Goal: Task Accomplishment & Management: Complete application form

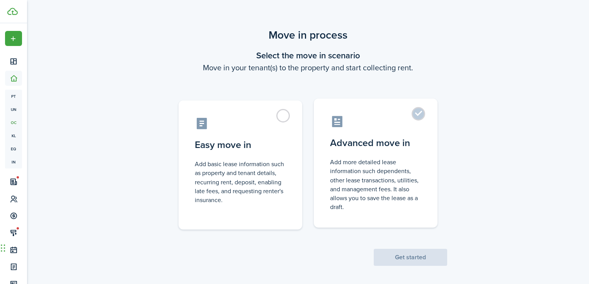
click at [343, 153] on label "Advanced move in Add more detailed lease information such dependents, other lea…" at bounding box center [376, 162] width 124 height 129
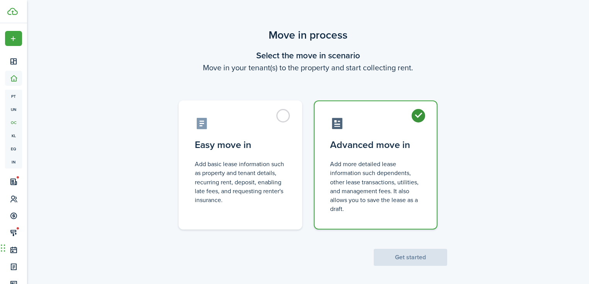
radio input "true"
click at [395, 250] on button "Get started" at bounding box center [409, 257] width 73 height 17
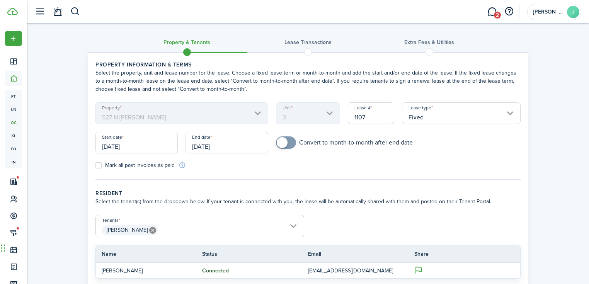
click at [145, 143] on input "[DATE]" at bounding box center [136, 143] width 82 height 22
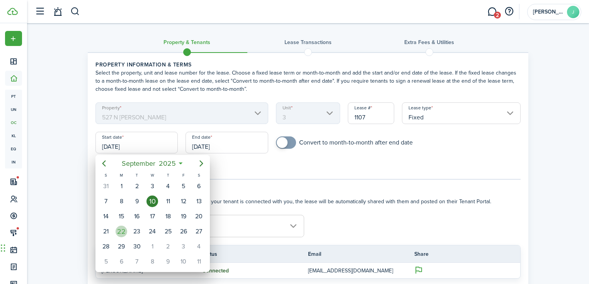
click at [121, 230] on div "22" at bounding box center [121, 232] width 12 height 12
type input "[DATE]"
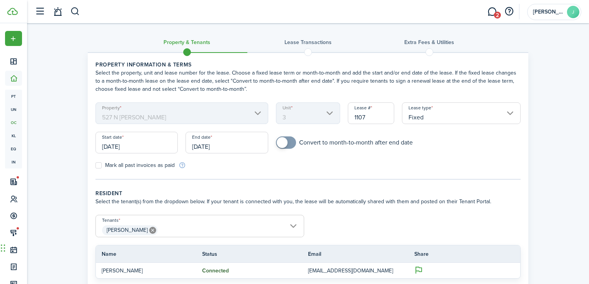
click at [221, 149] on input "[DATE]" at bounding box center [226, 143] width 82 height 22
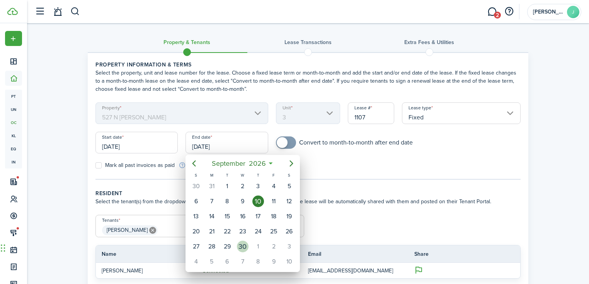
click at [240, 244] on div "30" at bounding box center [243, 247] width 12 height 12
type input "[DATE]"
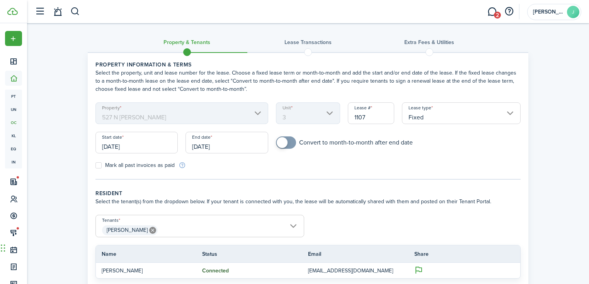
drag, startPoint x: 289, startPoint y: 138, endPoint x: 290, endPoint y: 150, distance: 11.6
checkbox input "true"
click at [289, 139] on span at bounding box center [286, 142] width 8 height 12
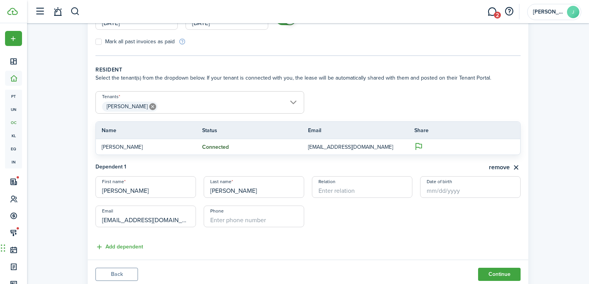
click at [275, 110] on span "[PERSON_NAME]" at bounding box center [200, 106] width 208 height 13
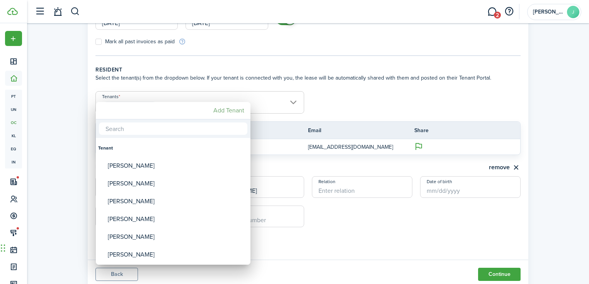
click at [236, 111] on mbsc-button "Add Tenant" at bounding box center [228, 111] width 37 height 14
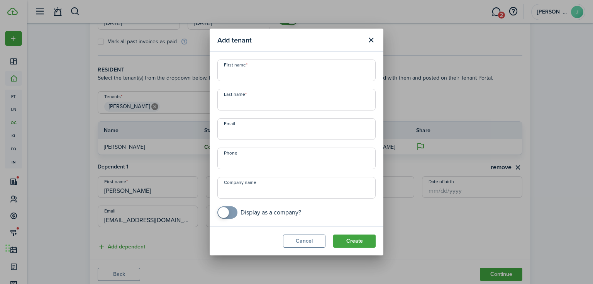
click at [303, 75] on input "First name" at bounding box center [296, 70] width 158 height 22
type input "[PERSON_NAME]"
type input "[EMAIL_ADDRESS][DOMAIN_NAME]"
click at [348, 244] on button "Create" at bounding box center [354, 240] width 42 height 13
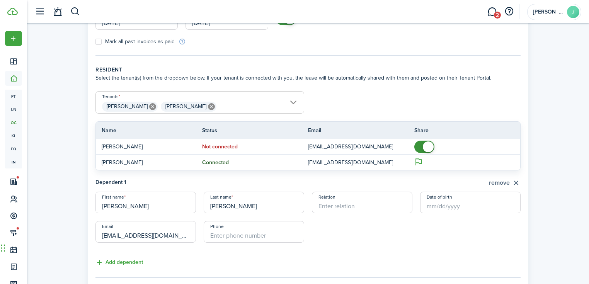
click at [499, 183] on button "remove" at bounding box center [505, 183] width 32 height 10
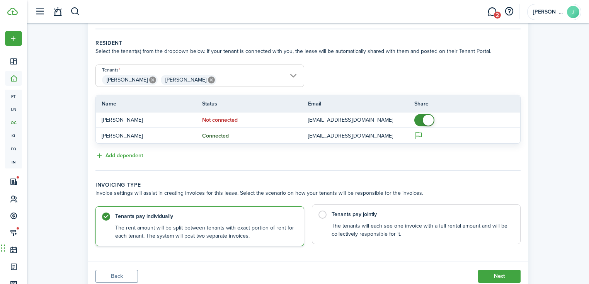
scroll to position [177, 0]
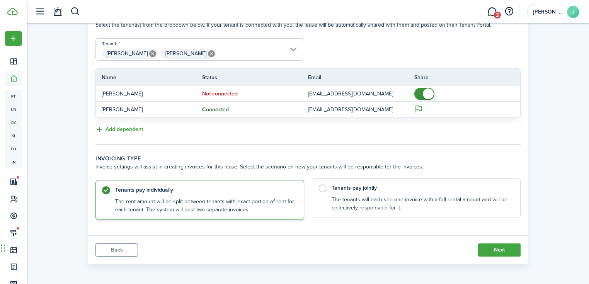
click at [420, 181] on label "Tenants pay jointly The tenants will each see one invoice with a full rental am…" at bounding box center [416, 198] width 209 height 40
radio input "false"
radio input "true"
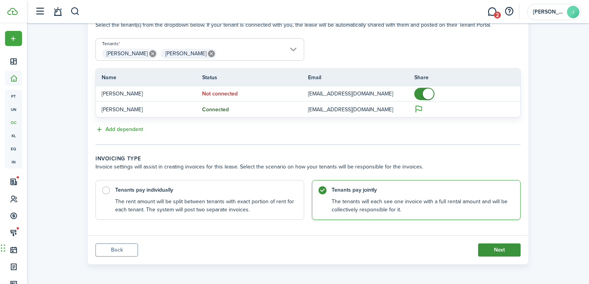
click at [506, 246] on button "Next" at bounding box center [499, 249] width 42 height 13
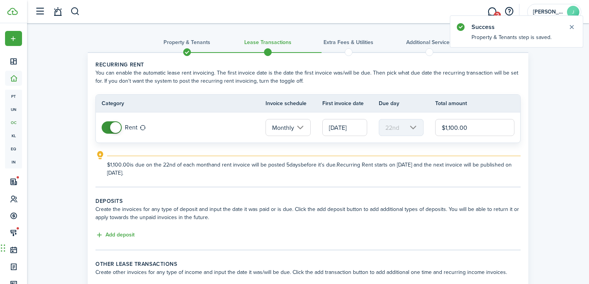
click at [352, 127] on input "[DATE]" at bounding box center [344, 127] width 45 height 17
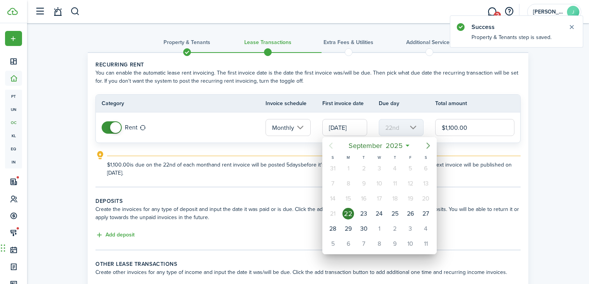
click at [426, 144] on icon "Next page" at bounding box center [427, 145] width 9 height 9
click at [424, 144] on icon "Next page" at bounding box center [427, 145] width 9 height 9
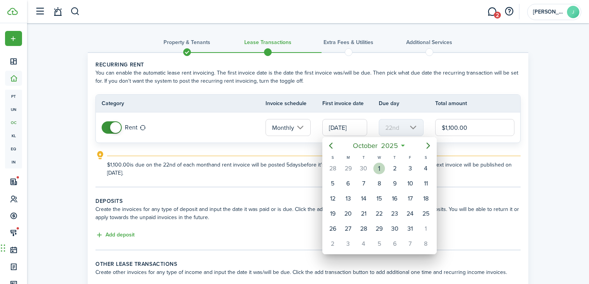
click at [382, 167] on div "1" at bounding box center [379, 169] width 12 height 12
type input "[DATE]"
type input "1st"
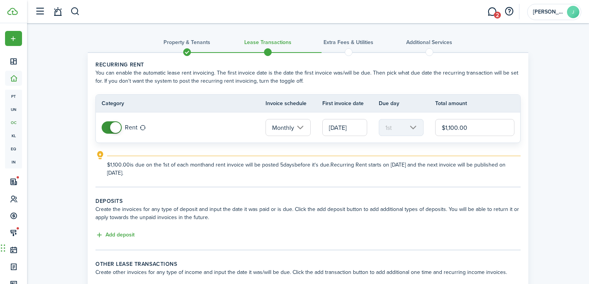
drag, startPoint x: 474, startPoint y: 128, endPoint x: 433, endPoint y: 129, distance: 40.2
click at [433, 129] on tr "Rent Monthly [DATE] 1st $1,100.00" at bounding box center [308, 127] width 424 height 30
type input "$1,300.00"
click at [401, 195] on panel-main-body "Recurring rent You can enable the automatic lease rent invoicing. The first inv…" at bounding box center [308, 178] width 440 height 250
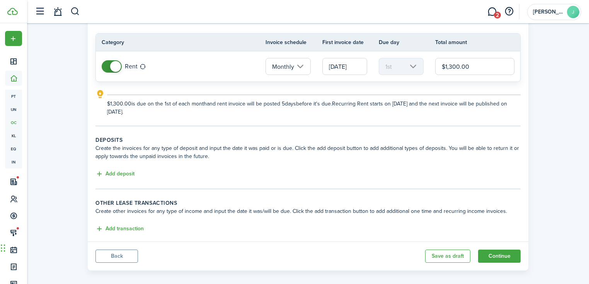
scroll to position [62, 0]
click at [129, 171] on button "Add deposit" at bounding box center [114, 173] width 39 height 9
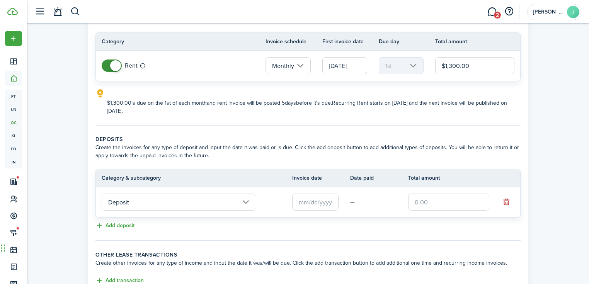
click at [318, 202] on input "text" at bounding box center [315, 202] width 46 height 17
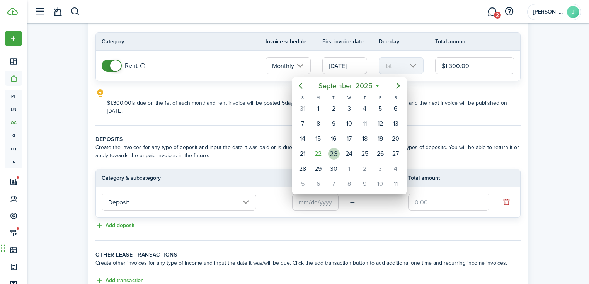
click at [318, 151] on div "22" at bounding box center [318, 154] width 12 height 12
type input "[DATE]"
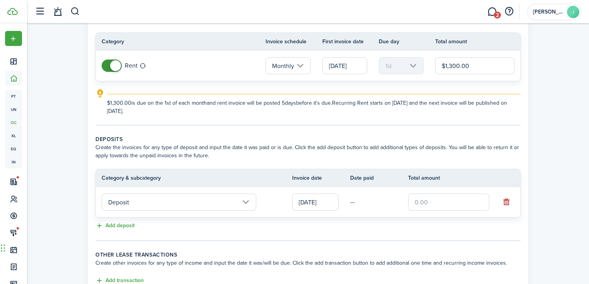
click at [457, 204] on input "text" at bounding box center [448, 202] width 81 height 17
type input "$1,250.00"
click at [431, 236] on tc-wizard-step "Deposits Create the invoices for any type of deposit and input the date it was …" at bounding box center [307, 188] width 425 height 106
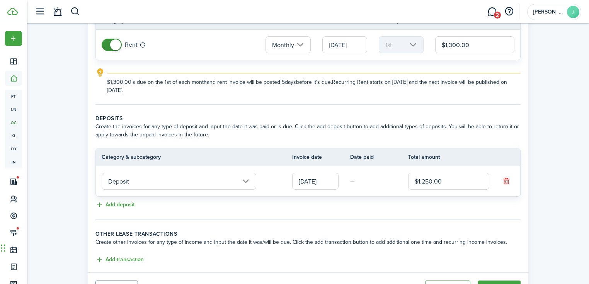
scroll to position [119, 0]
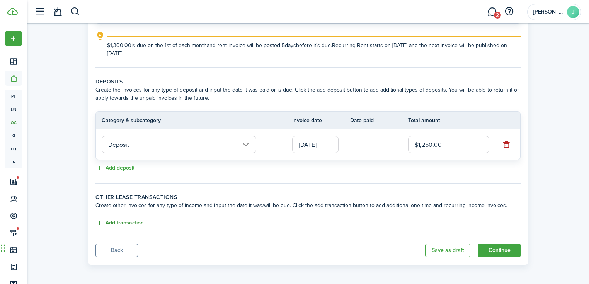
click at [128, 220] on button "Add transaction" at bounding box center [119, 223] width 48 height 9
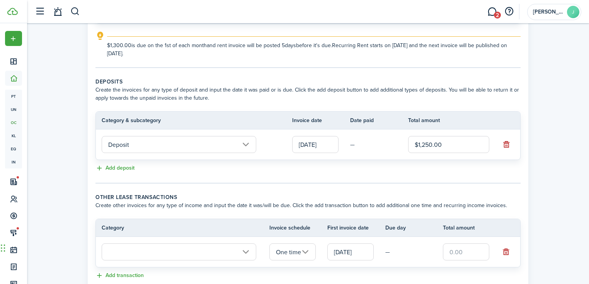
click at [177, 246] on input "text" at bounding box center [179, 251] width 154 height 17
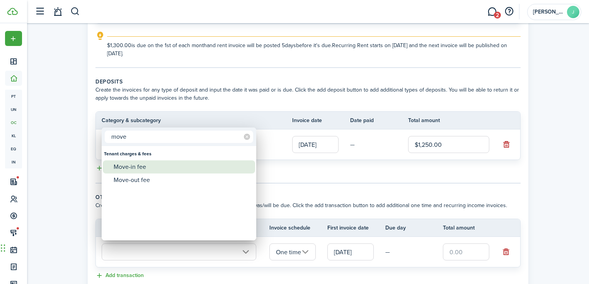
type input "move"
click at [143, 168] on div "Move-in fee" at bounding box center [182, 166] width 137 height 13
click at [198, 162] on div "Move-in fee" at bounding box center [182, 166] width 137 height 13
type input "Tenant charges & fees / Move-in fee"
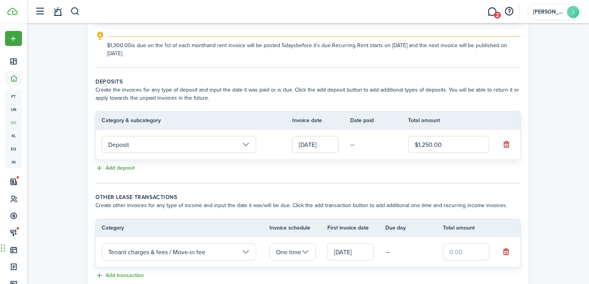
click at [474, 249] on input "text" at bounding box center [466, 251] width 46 height 17
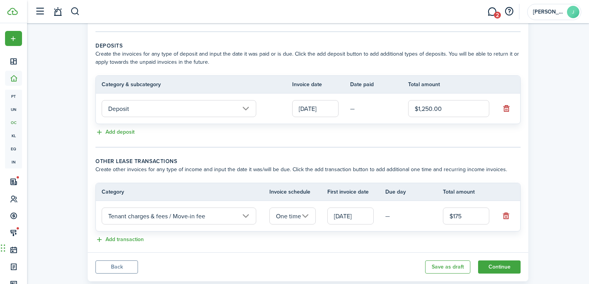
scroll to position [172, 0]
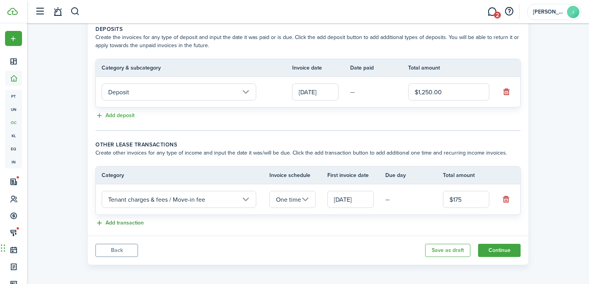
type input "$175.00"
click at [115, 222] on button "Add transaction" at bounding box center [119, 223] width 48 height 9
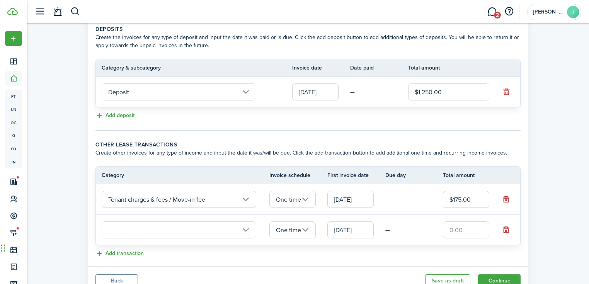
click at [143, 232] on input "text" at bounding box center [179, 229] width 154 height 17
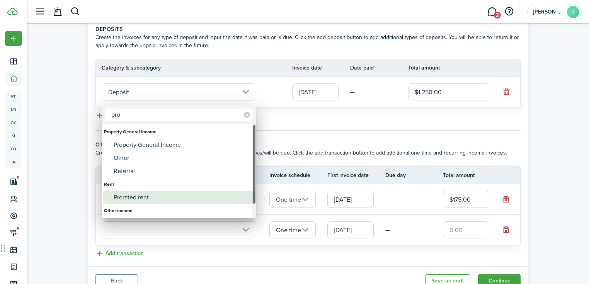
type input "pro"
click at [122, 198] on div "Prorated rent" at bounding box center [182, 197] width 137 height 13
type input "Rent / Prorated rent"
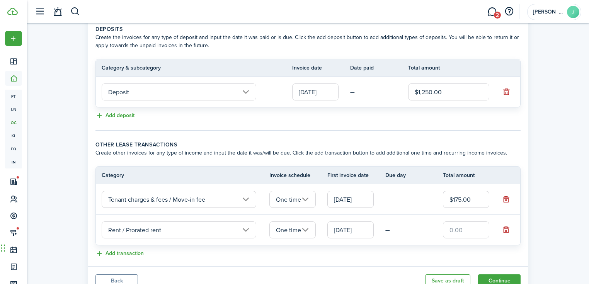
click at [463, 224] on input "text" at bounding box center [466, 229] width 46 height 17
click at [465, 226] on input "text" at bounding box center [466, 229] width 46 height 17
type input "$389.99"
click at [388, 246] on lease-classic-other-transaction "Other lease transactions Create other invoices for any type of income and input…" at bounding box center [307, 200] width 425 height 118
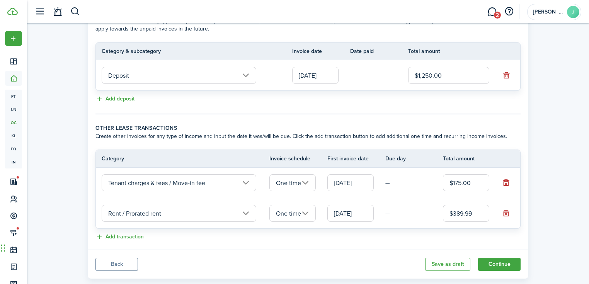
scroll to position [202, 0]
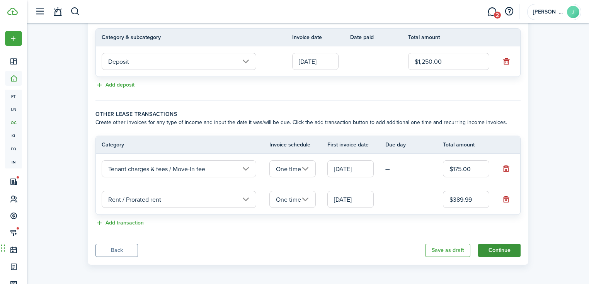
click at [499, 244] on button "Continue" at bounding box center [499, 250] width 42 height 13
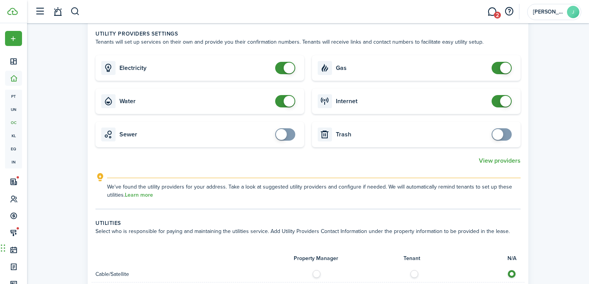
scroll to position [494, 0]
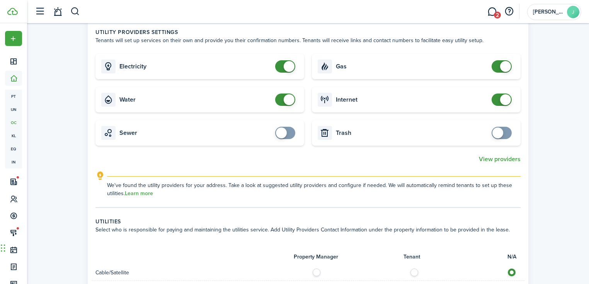
checkbox input "false"
click at [290, 94] on span at bounding box center [288, 99] width 11 height 11
checkbox input "false"
click at [506, 94] on span at bounding box center [505, 99] width 11 height 11
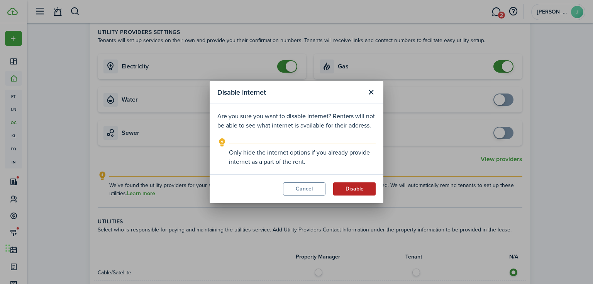
click at [356, 187] on button "Disable" at bounding box center [354, 188] width 42 height 13
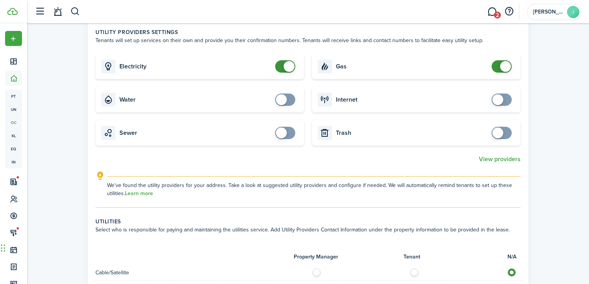
checkbox input "false"
click at [504, 61] on span at bounding box center [505, 66] width 11 height 11
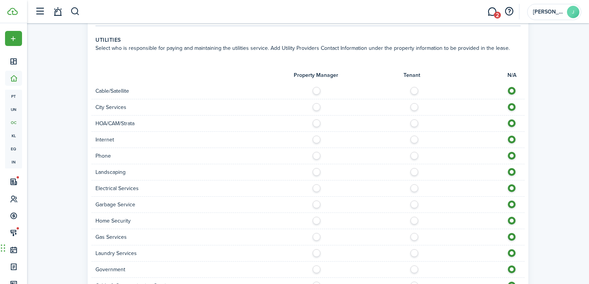
scroll to position [680, 0]
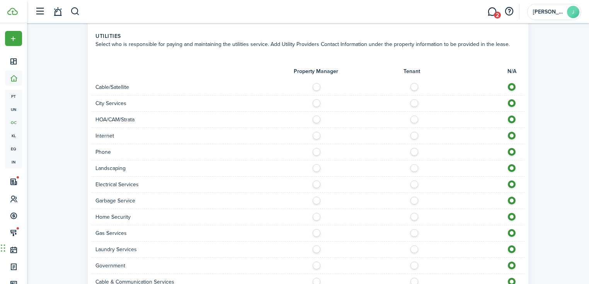
click at [314, 99] on label at bounding box center [319, 101] width 14 height 4
radio input "true"
click at [412, 132] on label at bounding box center [416, 134] width 14 height 4
radio input "true"
click at [412, 148] on label at bounding box center [416, 150] width 14 height 4
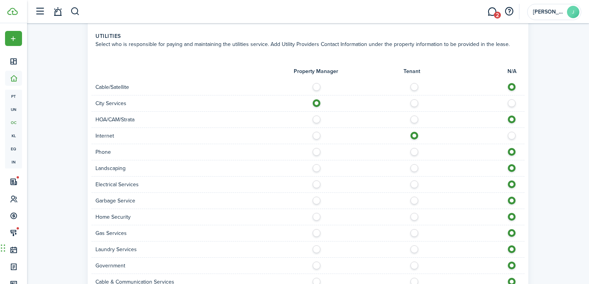
radio input "true"
click at [319, 164] on label at bounding box center [319, 166] width 14 height 4
radio input "true"
click at [415, 180] on label at bounding box center [416, 182] width 14 height 4
radio input "true"
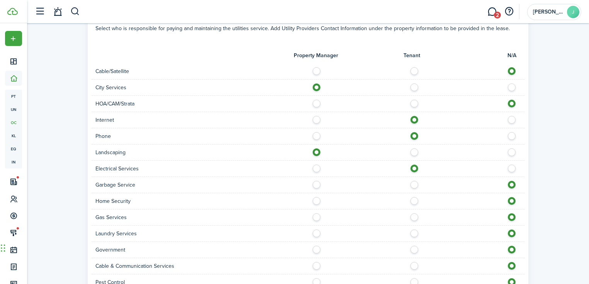
scroll to position [711, 0]
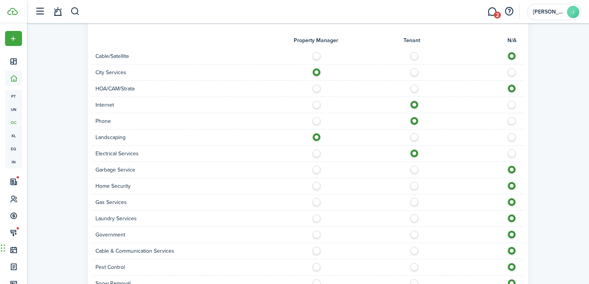
click at [310, 149] on div at bounding box center [416, 153] width 216 height 8
click at [317, 149] on label at bounding box center [319, 151] width 14 height 4
click at [412, 149] on label at bounding box center [416, 151] width 14 height 4
radio input "false"
radio input "true"
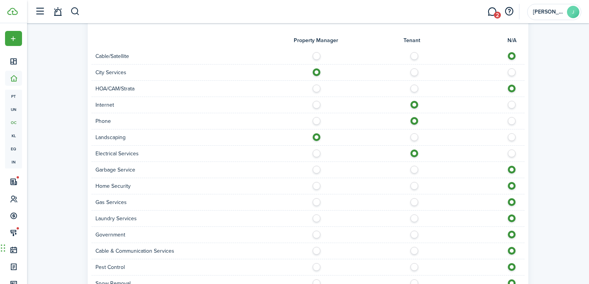
click at [319, 166] on label at bounding box center [319, 168] width 14 height 4
radio input "true"
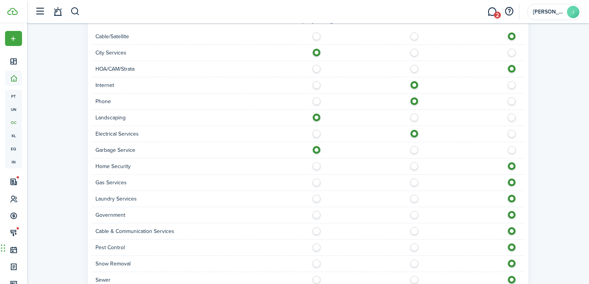
scroll to position [742, 0]
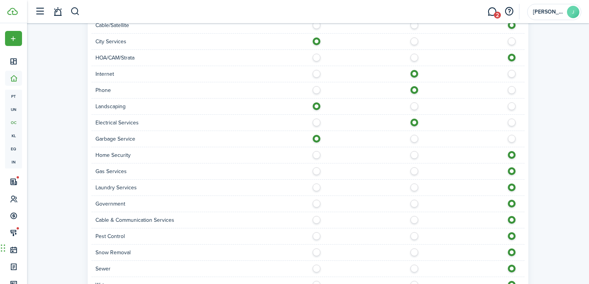
click at [414, 167] on label at bounding box center [416, 169] width 14 height 4
radio input "true"
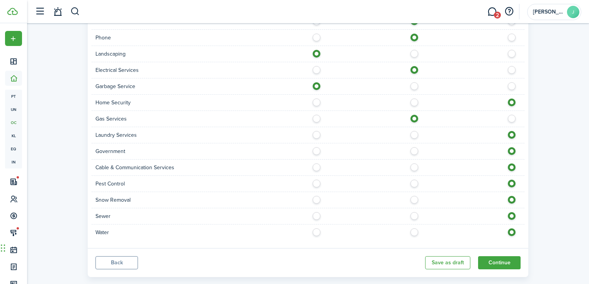
scroll to position [798, 0]
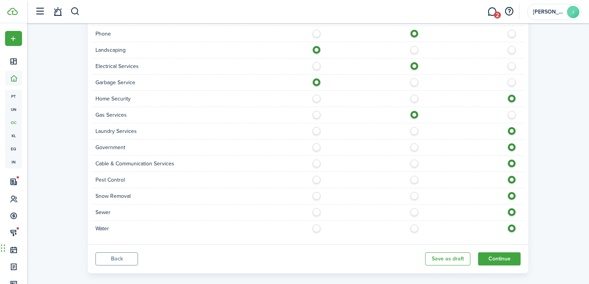
click at [412, 176] on label at bounding box center [416, 178] width 14 height 4
radio input "true"
click at [412, 192] on label at bounding box center [416, 194] width 14 height 4
radio input "true"
click at [317, 208] on label at bounding box center [319, 210] width 14 height 4
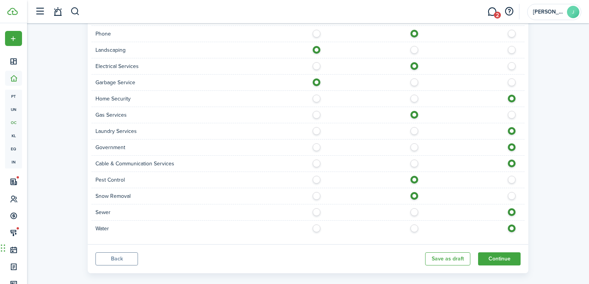
radio input "true"
click at [317, 224] on label at bounding box center [319, 226] width 14 height 4
radio input "true"
click at [504, 252] on button "Continue" at bounding box center [499, 258] width 42 height 13
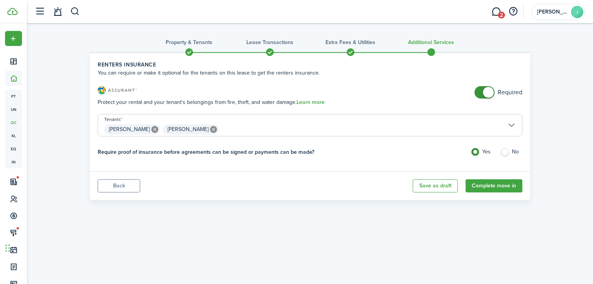
checkbox input "false"
click at [492, 92] on span at bounding box center [488, 92] width 11 height 11
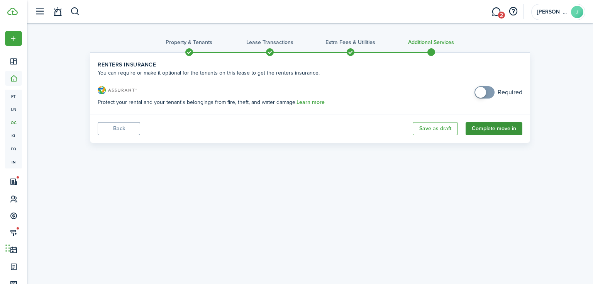
click at [510, 123] on button "Complete move in" at bounding box center [494, 128] width 57 height 13
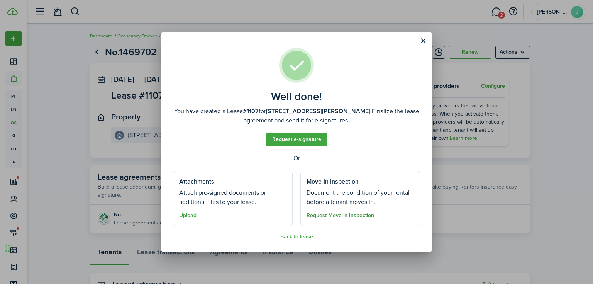
click at [362, 217] on button "Request Move-in Inspection" at bounding box center [341, 215] width 68 height 6
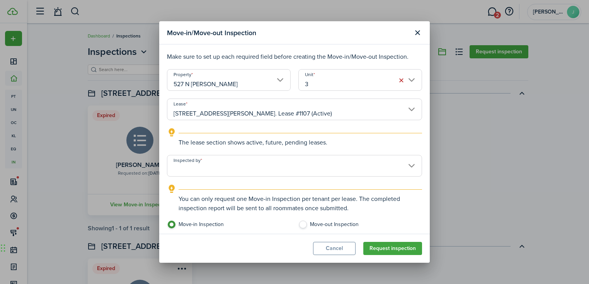
click at [247, 167] on input "Inspected by" at bounding box center [294, 166] width 255 height 22
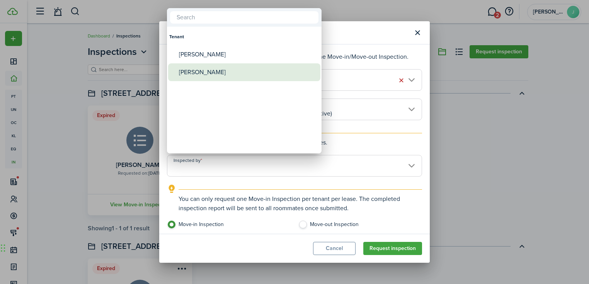
click at [230, 68] on div "[PERSON_NAME]" at bounding box center [247, 72] width 137 height 18
type input "[PERSON_NAME]"
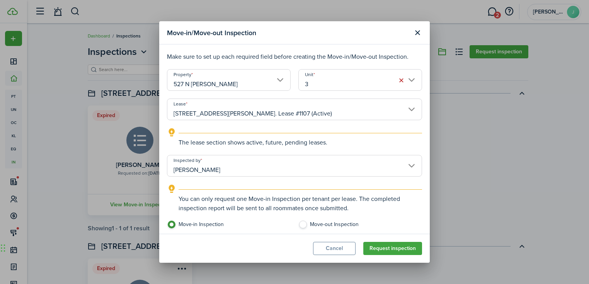
scroll to position [88, 0]
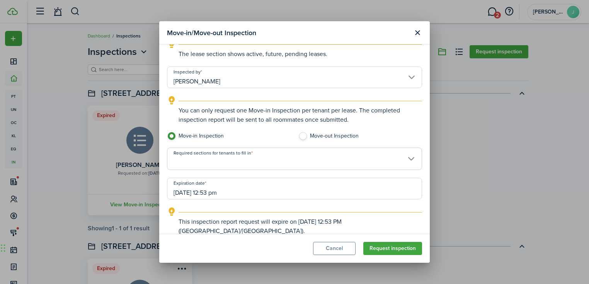
click at [235, 160] on span at bounding box center [294, 162] width 254 height 13
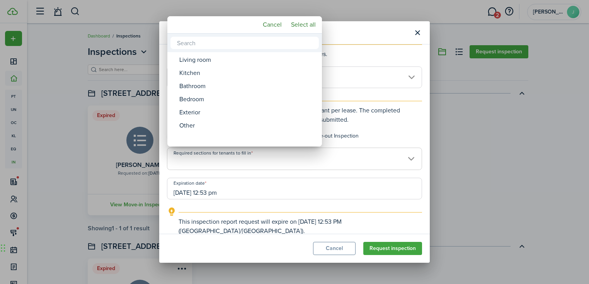
click at [310, 24] on mbsc-button "Select all" at bounding box center [303, 25] width 31 height 14
type input "Living room, Kitchen, Bathroom, Bedroom, Exterior, Other"
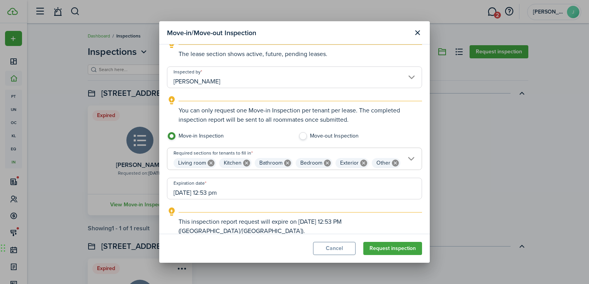
click at [286, 191] on input "[DATE] 12:53 pm" at bounding box center [294, 189] width 255 height 22
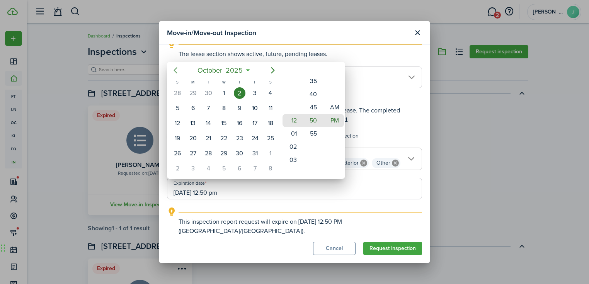
click at [180, 69] on icon "Previous page" at bounding box center [175, 70] width 9 height 9
click at [192, 161] on div "6" at bounding box center [192, 168] width 15 height 15
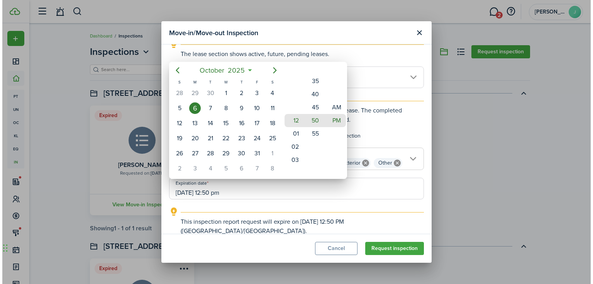
scroll to position [0, 0]
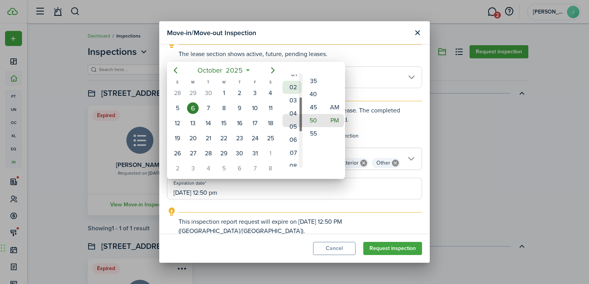
drag, startPoint x: 294, startPoint y: 140, endPoint x: 286, endPoint y: 76, distance: 64.2
click at [286, 81] on mbsc-wheel-item "02" at bounding box center [291, 87] width 19 height 13
drag, startPoint x: 317, startPoint y: 84, endPoint x: 301, endPoint y: 214, distance: 130.4
click at [301, 214] on div "[DATE] S M T W T F S 31 [DATE] 2 3 4 5 6 7 8 9 10 11 12 13 14 15 16 17 18 19 20…" at bounding box center [294, 142] width 589 height 284
type input "[DATE] 05:00 pm"
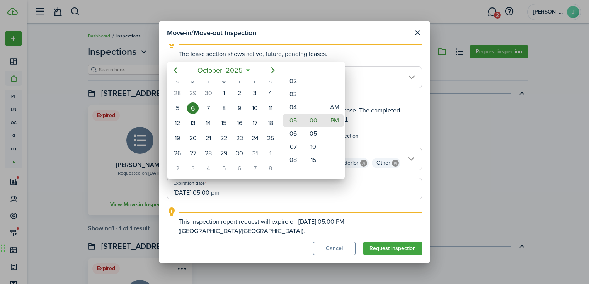
click at [316, 193] on div at bounding box center [294, 141] width 712 height 407
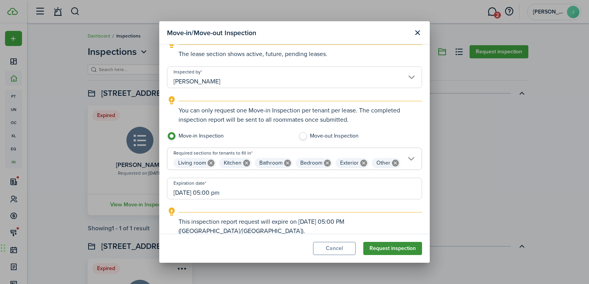
click at [402, 250] on button "Request inspection" at bounding box center [392, 248] width 59 height 13
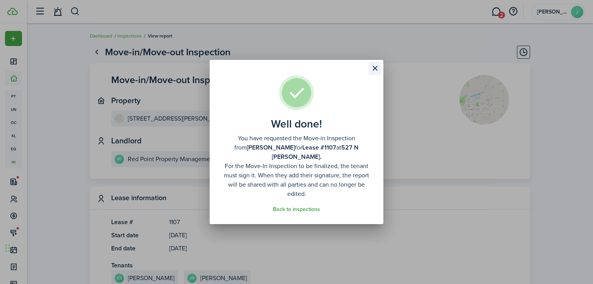
click at [377, 71] on button "Close modal" at bounding box center [374, 68] width 13 height 13
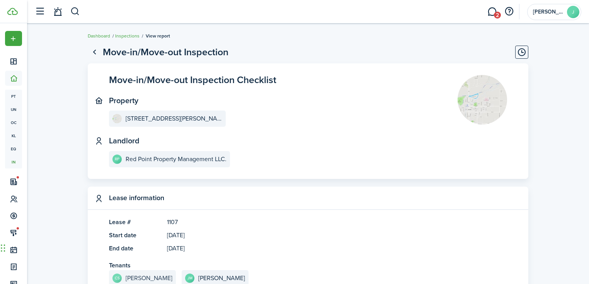
click at [126, 276] on e-details-info-title "[PERSON_NAME]" at bounding box center [149, 278] width 47 height 7
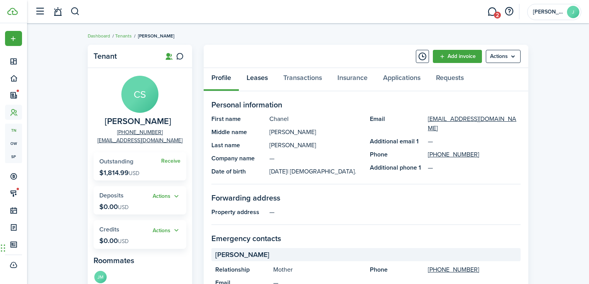
click at [260, 76] on link "Leases" at bounding box center [257, 79] width 37 height 23
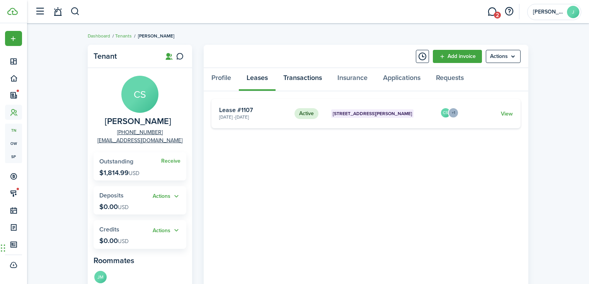
click at [309, 78] on link "Transactions" at bounding box center [302, 79] width 54 height 23
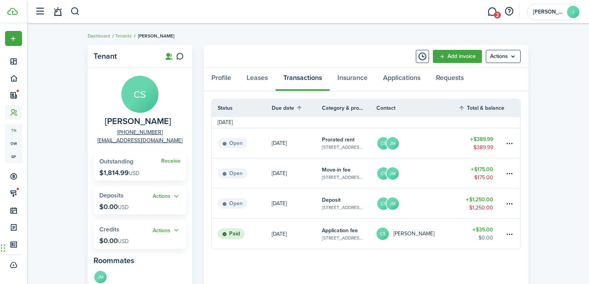
click at [338, 174] on table-subtitle "[STREET_ADDRESS][PERSON_NAME]" at bounding box center [343, 177] width 43 height 7
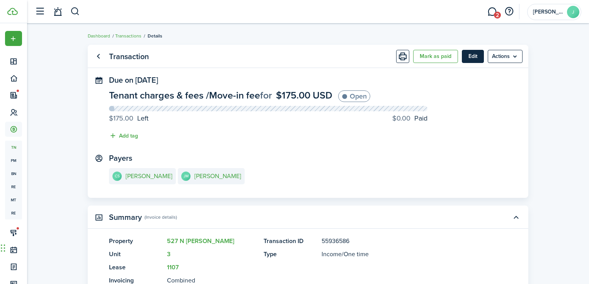
click at [467, 58] on button "Edit" at bounding box center [473, 56] width 22 height 13
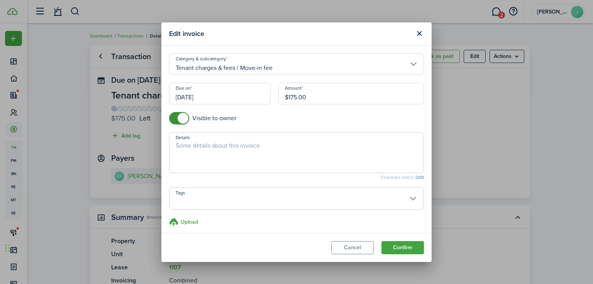
checkbox input "false"
click at [186, 119] on span at bounding box center [183, 118] width 11 height 11
drag, startPoint x: 412, startPoint y: 242, endPoint x: 412, endPoint y: 246, distance: 3.9
click at [412, 242] on button "Confirm" at bounding box center [403, 247] width 42 height 13
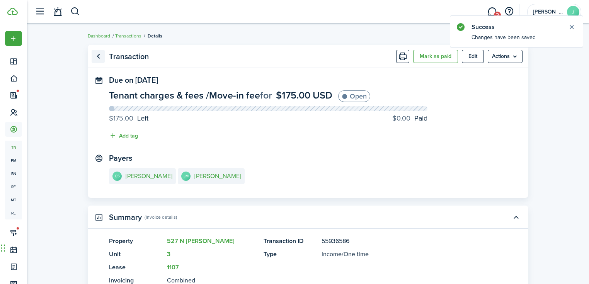
click at [97, 52] on link "Go back" at bounding box center [98, 56] width 13 height 13
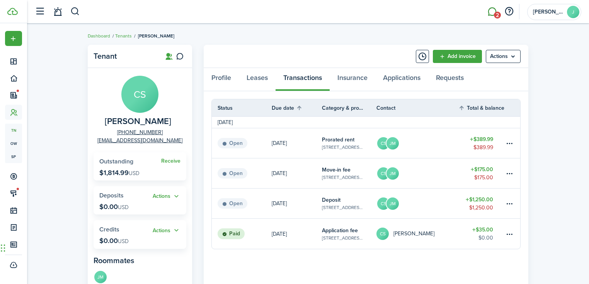
click at [490, 14] on link "2" at bounding box center [491, 12] width 15 height 20
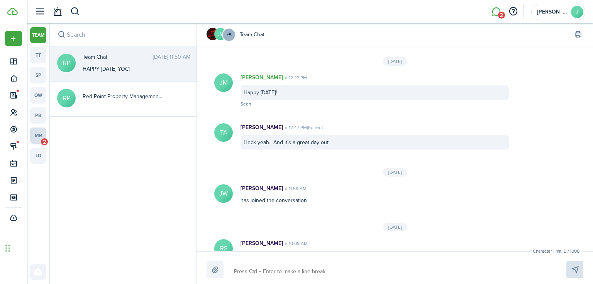
scroll to position [856, 0]
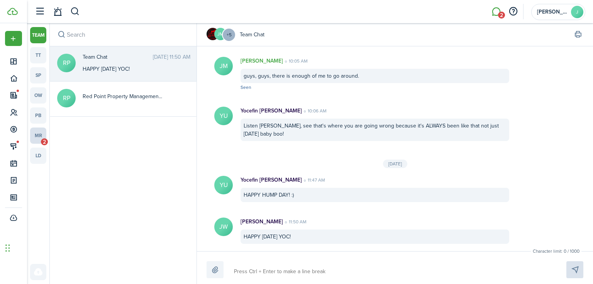
click at [38, 130] on link "mr 2" at bounding box center [38, 135] width 16 height 16
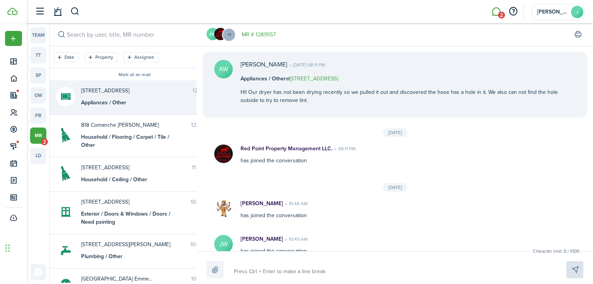
scroll to position [138, 0]
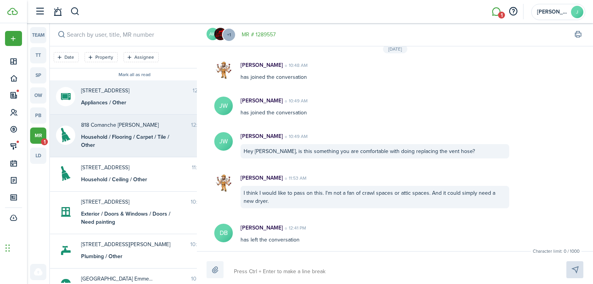
click at [111, 139] on div "Household / Flooring / Carpet / Tile / Other" at bounding box center [129, 141] width 97 height 16
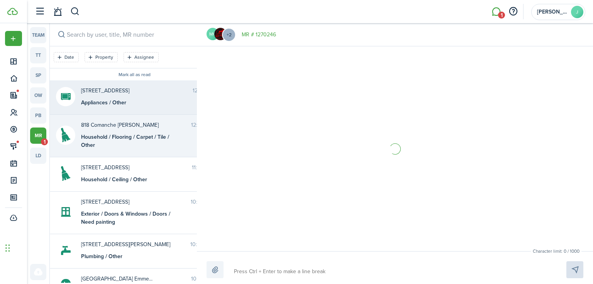
click at [138, 95] on div "[STREET_ADDRESS]:41 PM Appliances / Other" at bounding box center [146, 97] width 143 height 20
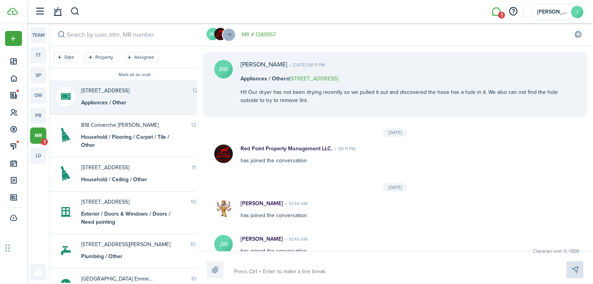
scroll to position [138, 0]
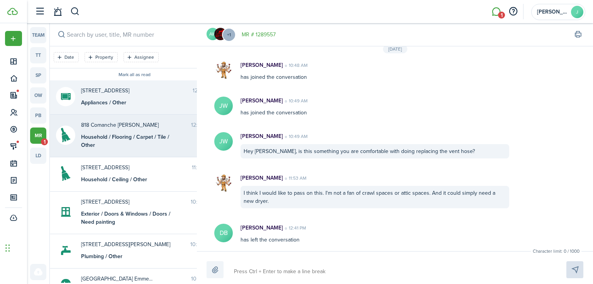
drag, startPoint x: 132, startPoint y: 132, endPoint x: 153, endPoint y: 123, distance: 22.9
click at [132, 133] on div "818 Comanche [PERSON_NAME] 12:30 PM Household / Flooring / Carpet / Tile / Other" at bounding box center [146, 135] width 143 height 28
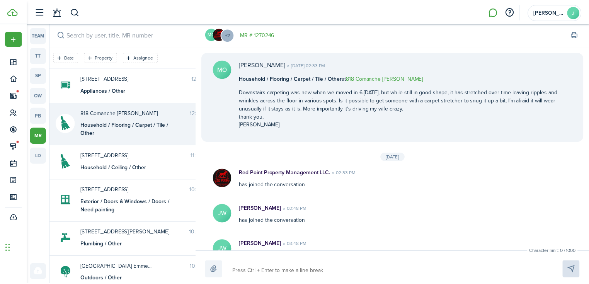
scroll to position [307, 0]
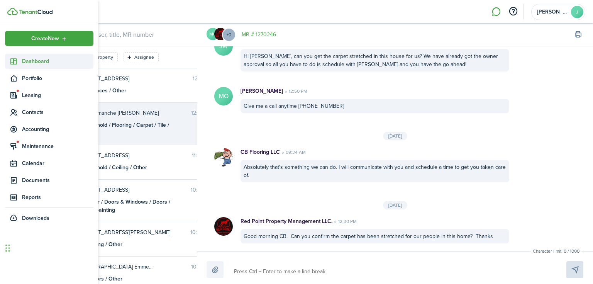
click at [10, 59] on icon at bounding box center [14, 62] width 8 height 8
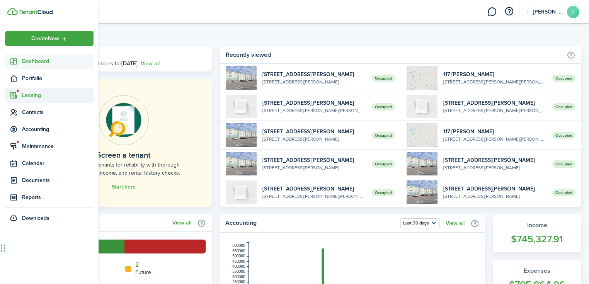
click at [34, 93] on span "Leasing" at bounding box center [57, 95] width 71 height 8
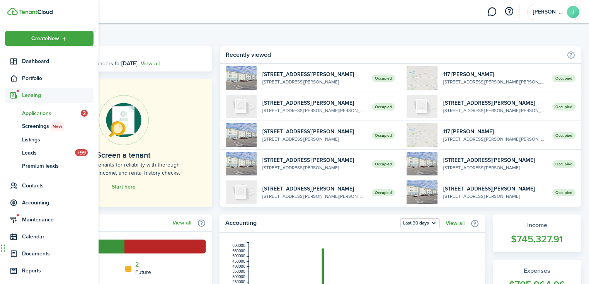
click at [33, 111] on span "Applications" at bounding box center [51, 113] width 59 height 8
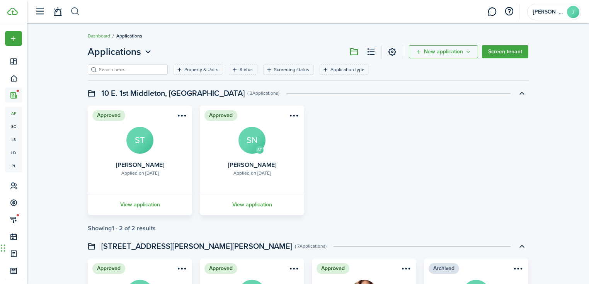
click at [77, 14] on button "button" at bounding box center [75, 11] width 10 height 13
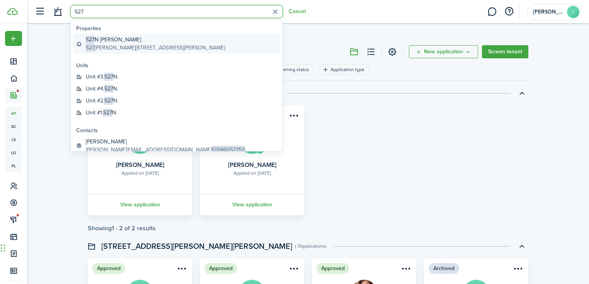
type input "527"
click at [156, 41] on global-search-item-title "527 N [PERSON_NAME]" at bounding box center [155, 40] width 139 height 8
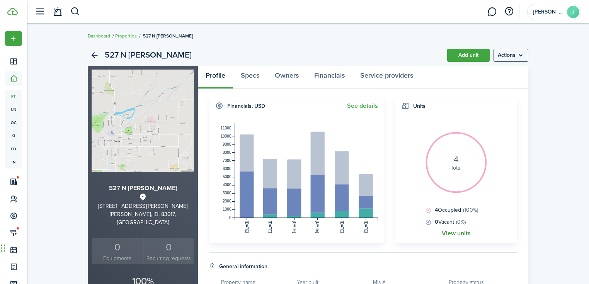
click at [460, 234] on link "View units" at bounding box center [455, 233] width 29 height 7
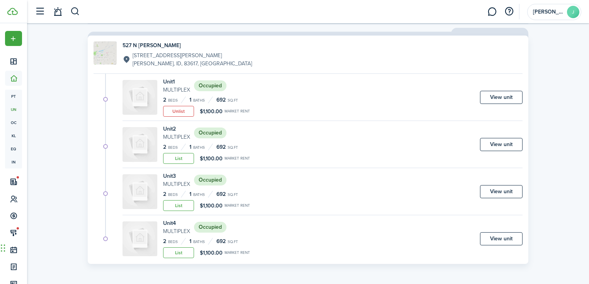
scroll to position [57, 0]
click at [502, 186] on link "View unit" at bounding box center [501, 191] width 42 height 13
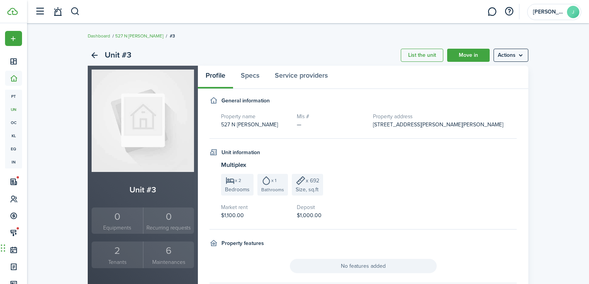
click at [124, 250] on div "2" at bounding box center [117, 250] width 48 height 15
